Goal: Task Accomplishment & Management: Complete application form

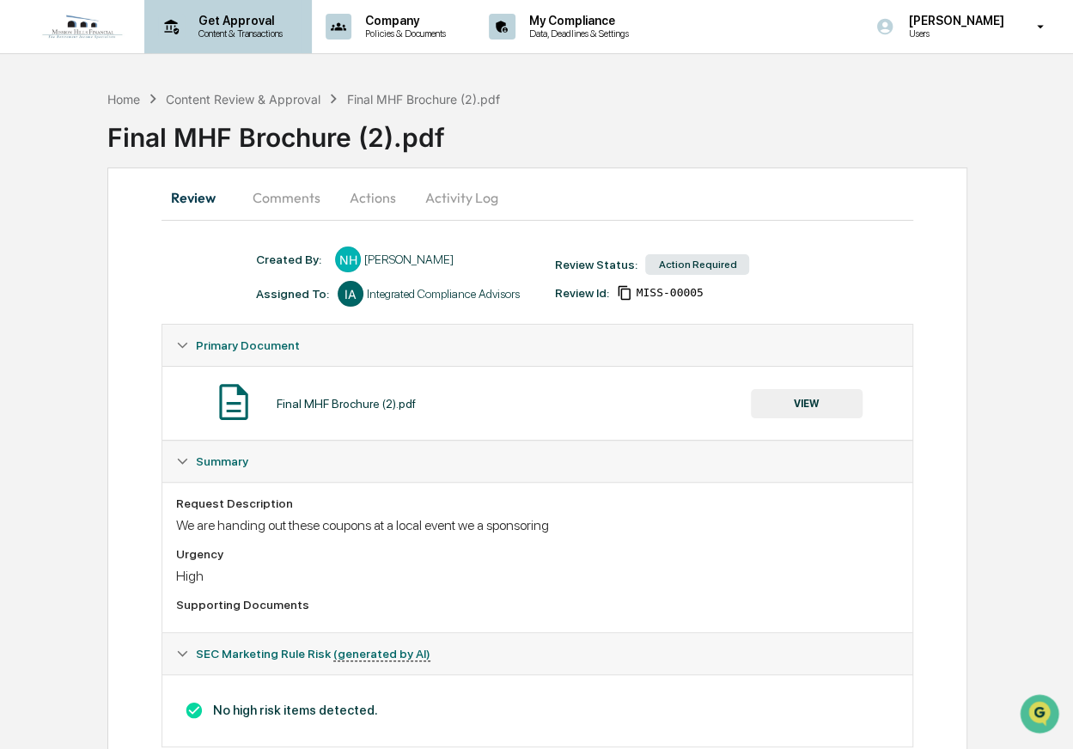
click at [240, 28] on p "Content & Transactions" at bounding box center [238, 34] width 107 height 12
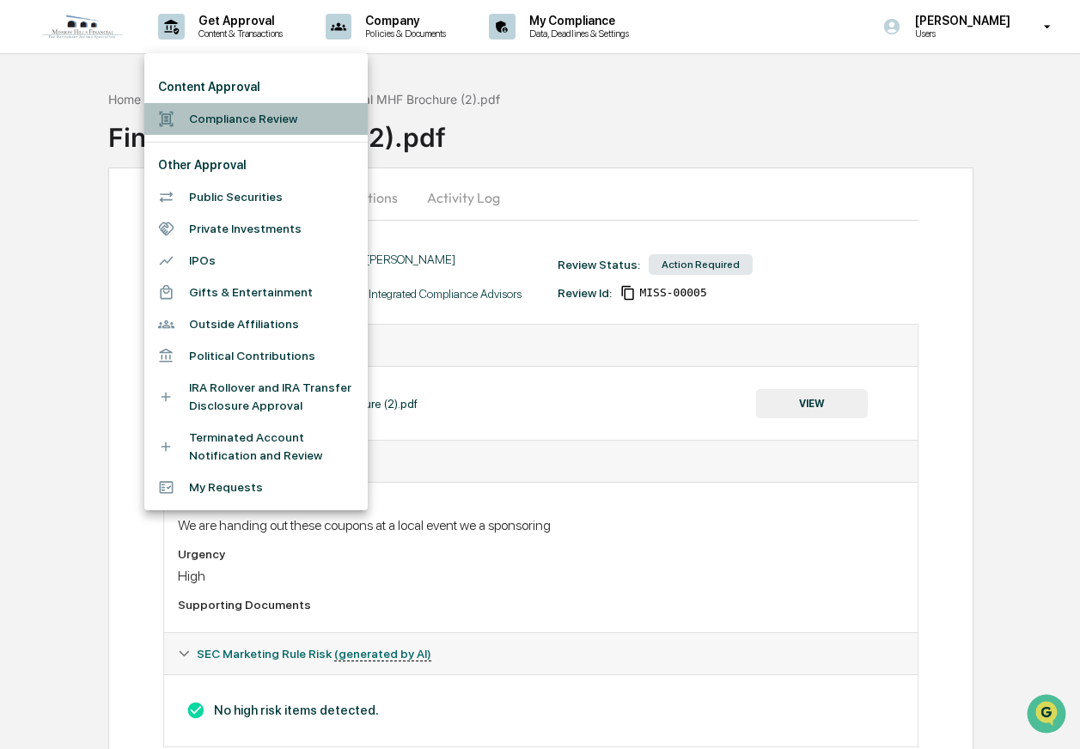
click at [248, 120] on li "Compliance Review" at bounding box center [255, 119] width 223 height 32
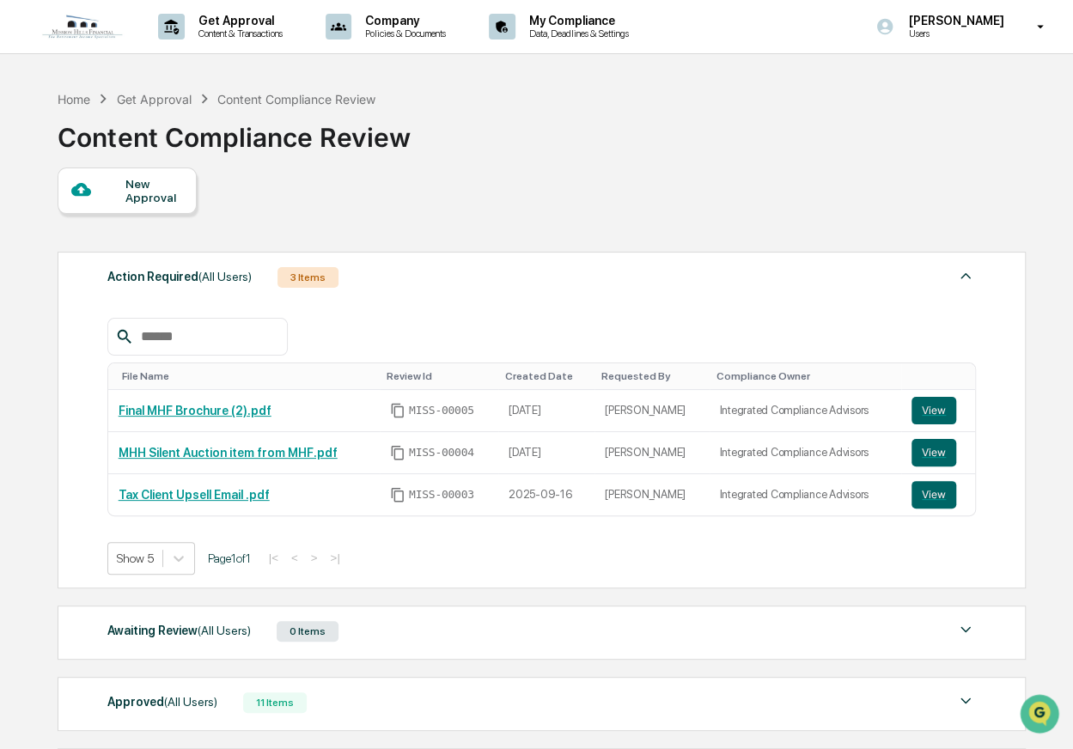
click at [152, 199] on div "New Approval" at bounding box center [154, 191] width 58 height 28
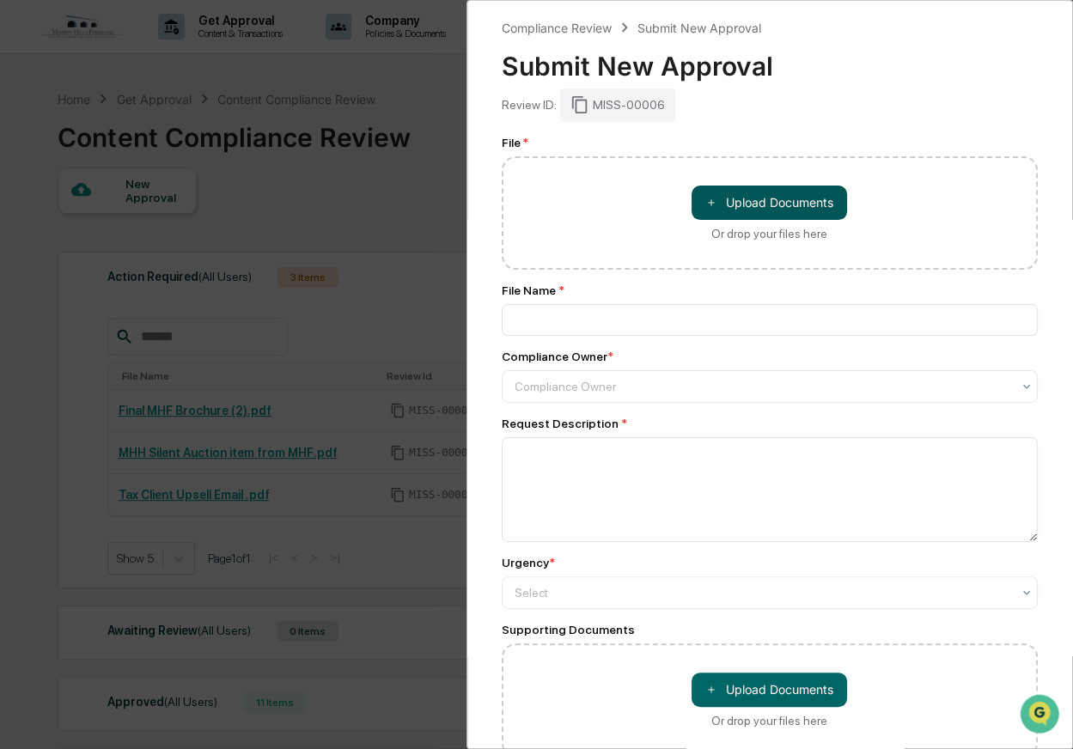
click at [754, 203] on button "＋ Upload Documents" at bounding box center [770, 203] width 156 height 34
type input "**********"
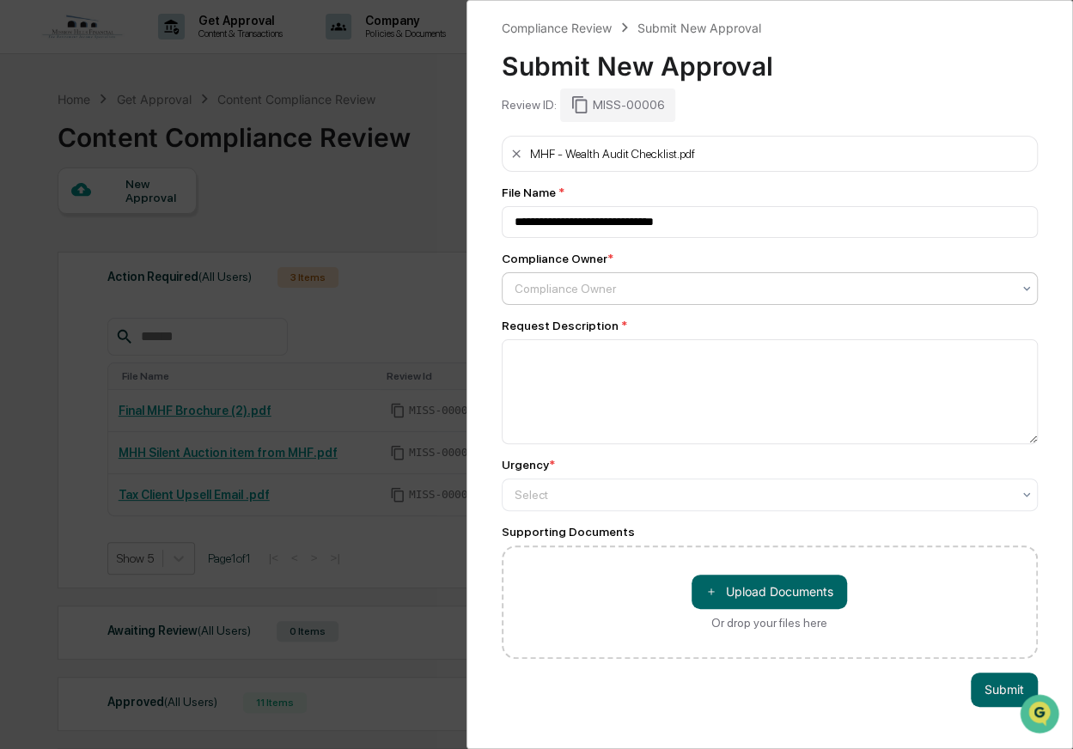
click at [604, 292] on div at bounding box center [764, 288] width 498 height 17
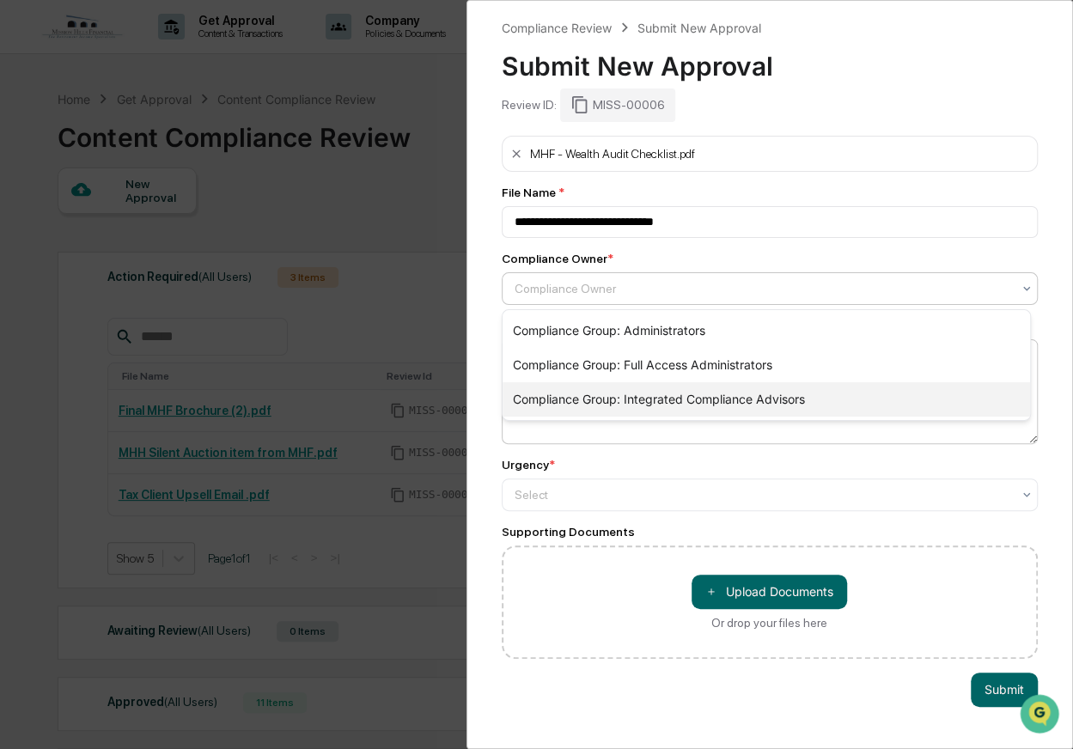
click at [609, 394] on div "Compliance Group: Integrated Compliance Advisors" at bounding box center [767, 399] width 528 height 34
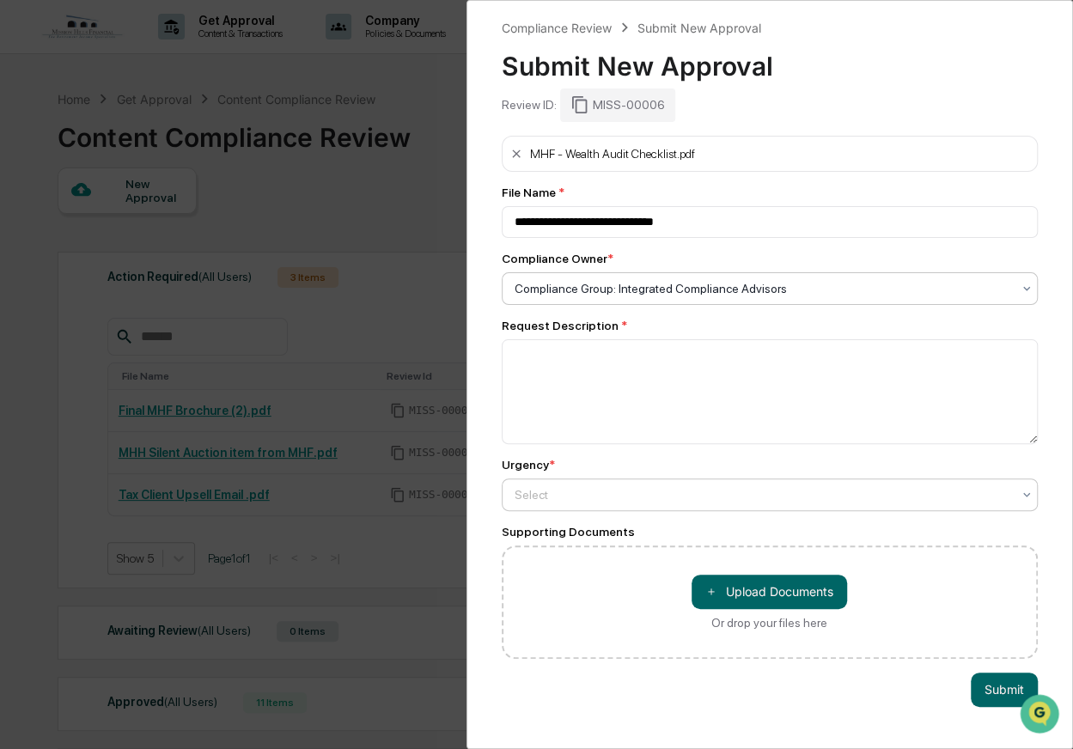
click at [600, 490] on div at bounding box center [764, 494] width 498 height 17
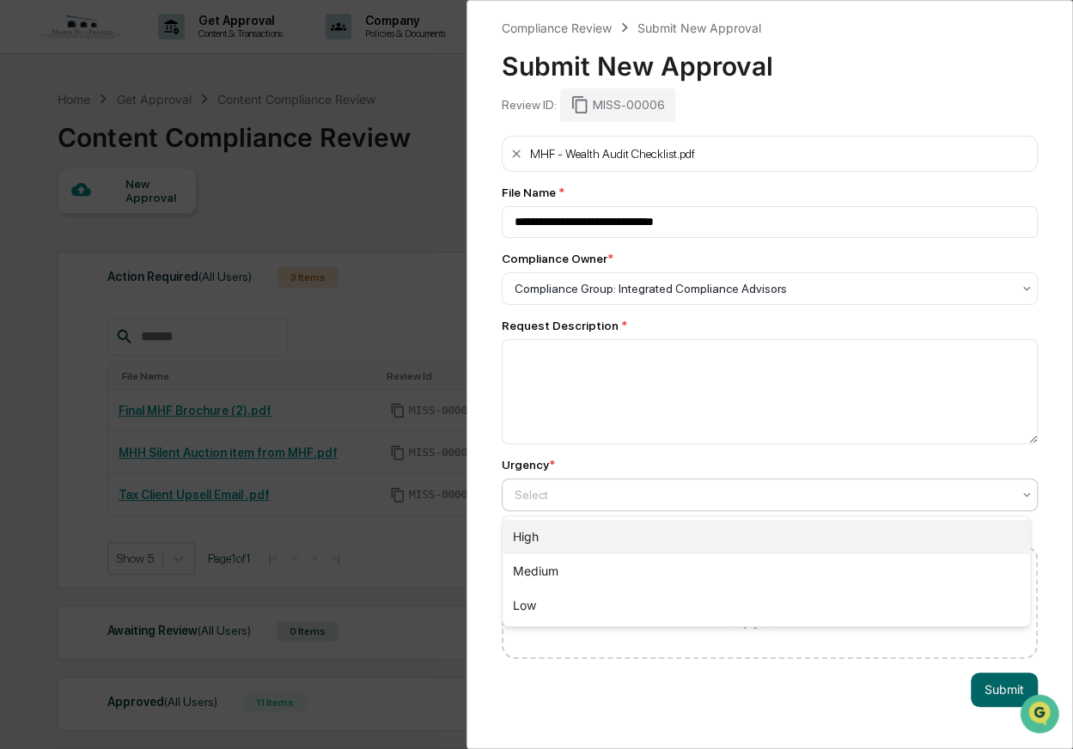
click at [602, 542] on div "High" at bounding box center [767, 537] width 528 height 34
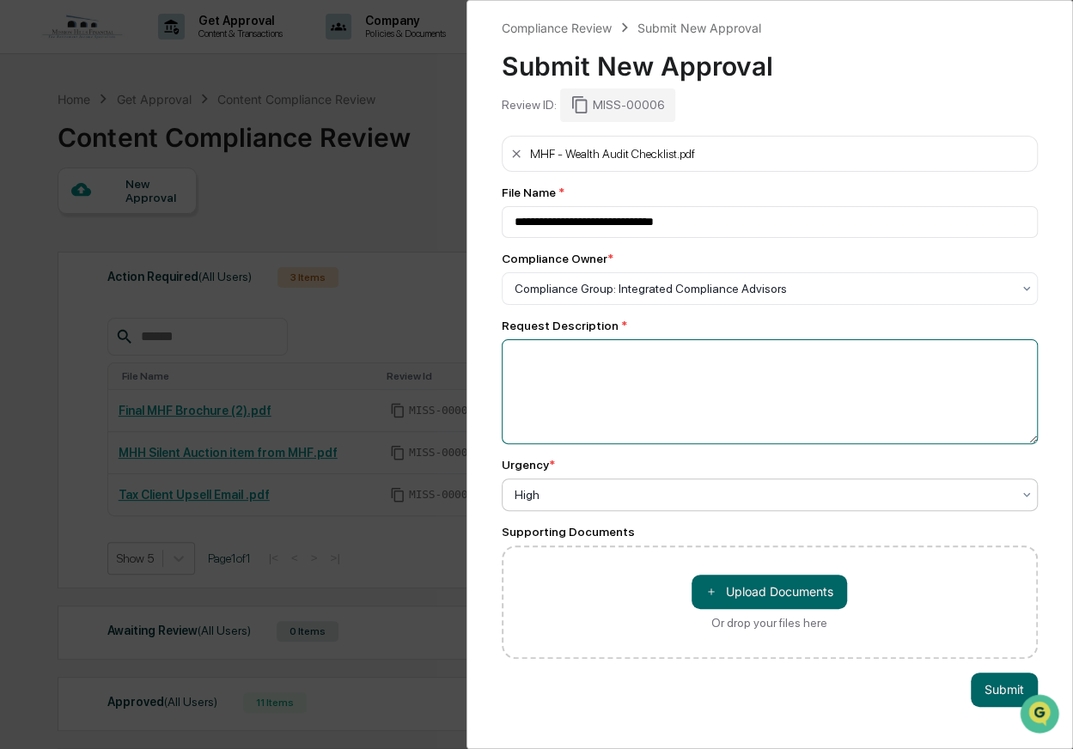
click at [590, 386] on textarea at bounding box center [770, 391] width 537 height 105
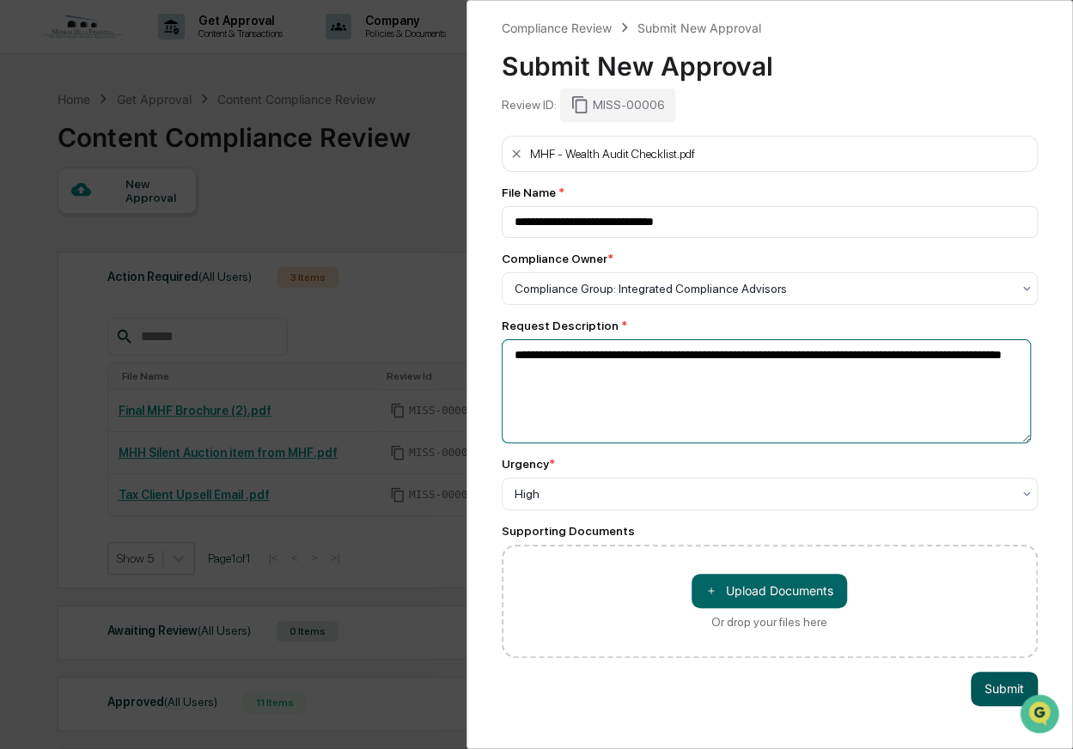
type textarea "**********"
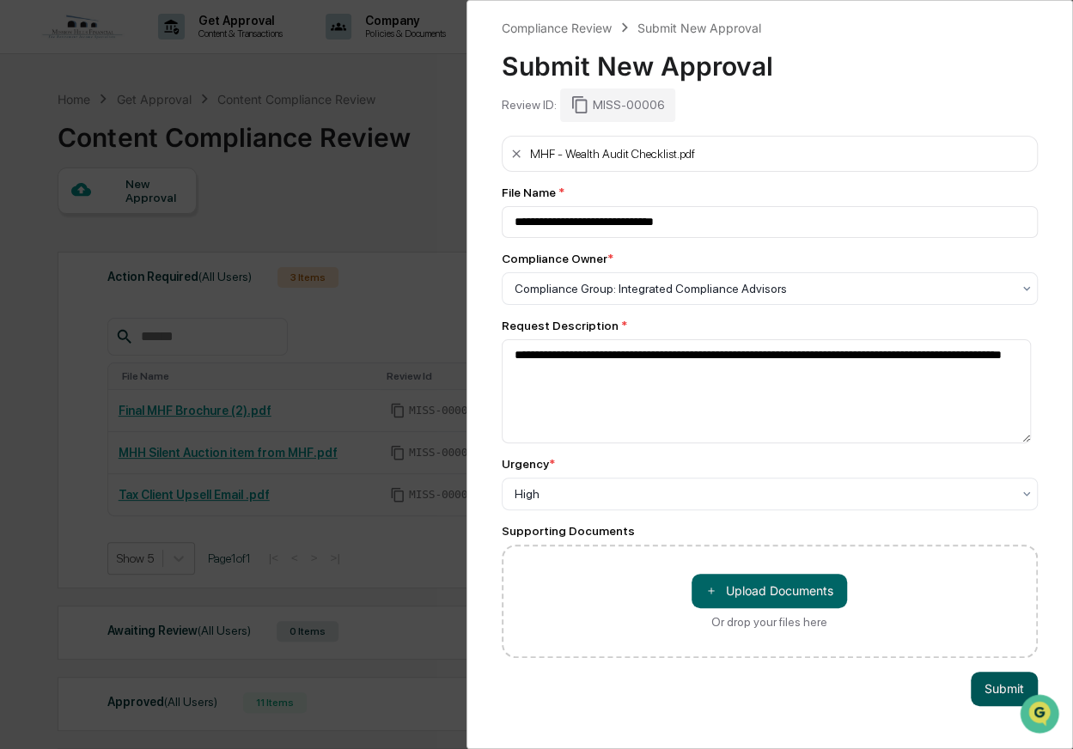
click at [981, 699] on button "Submit" at bounding box center [1004, 689] width 67 height 34
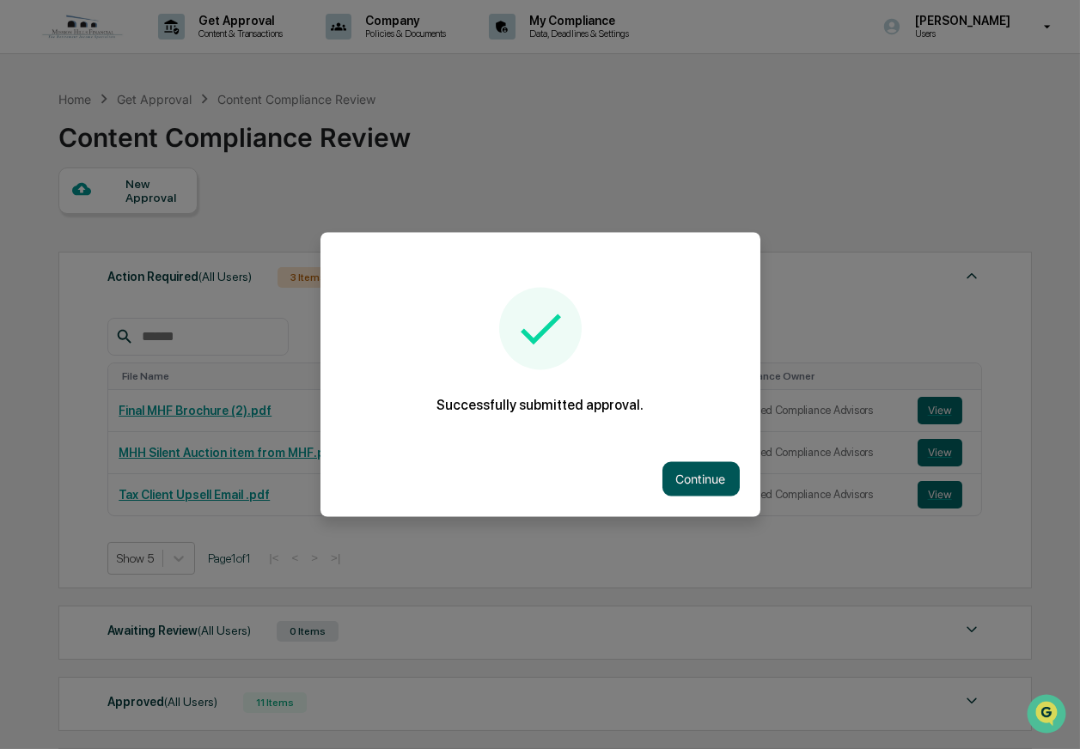
click at [715, 466] on button "Continue" at bounding box center [701, 479] width 77 height 34
